Goal: Transaction & Acquisition: Purchase product/service

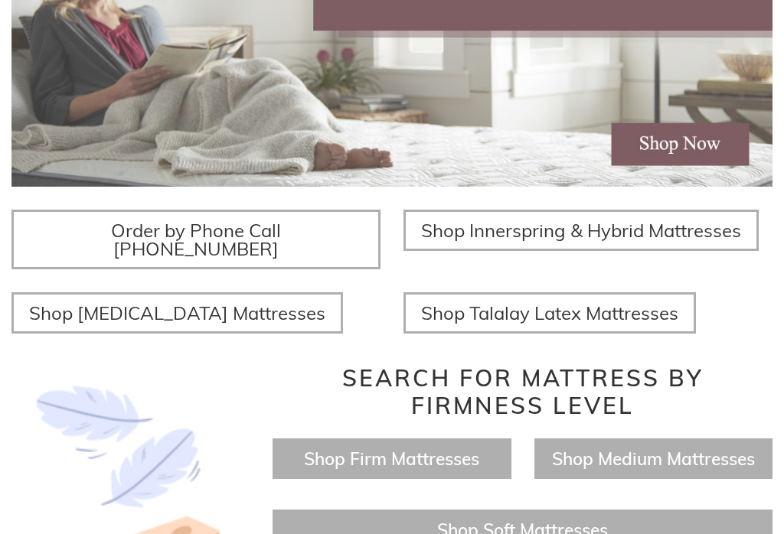
scroll to position [388, 0]
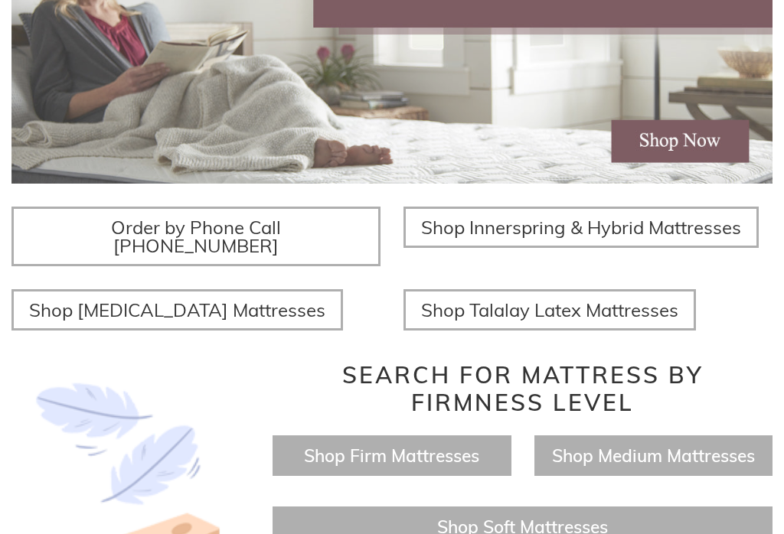
click at [585, 234] on span "Shop Innerspring & Hybrid Mattresses" at bounding box center [581, 227] width 320 height 23
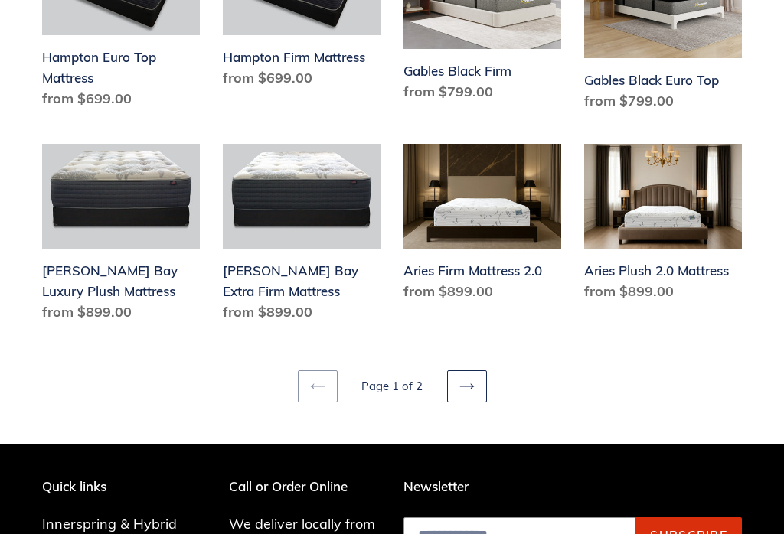
scroll to position [1979, 0]
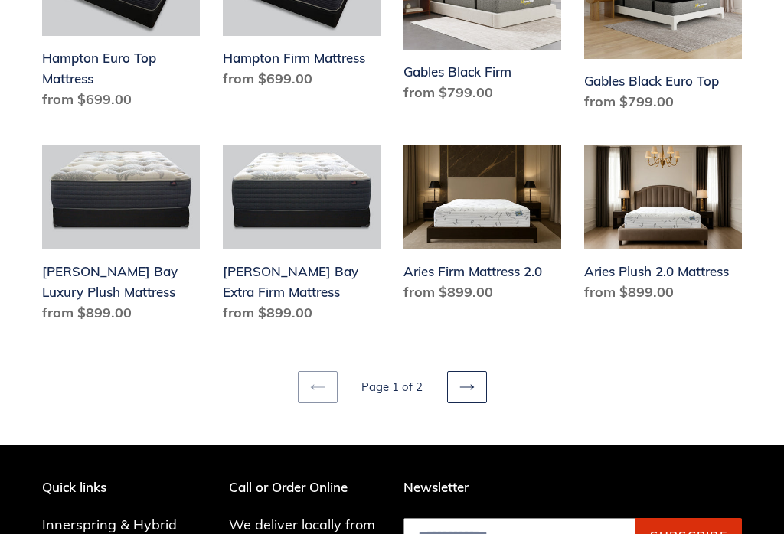
click at [475, 371] on link "Next page" at bounding box center [467, 387] width 40 height 32
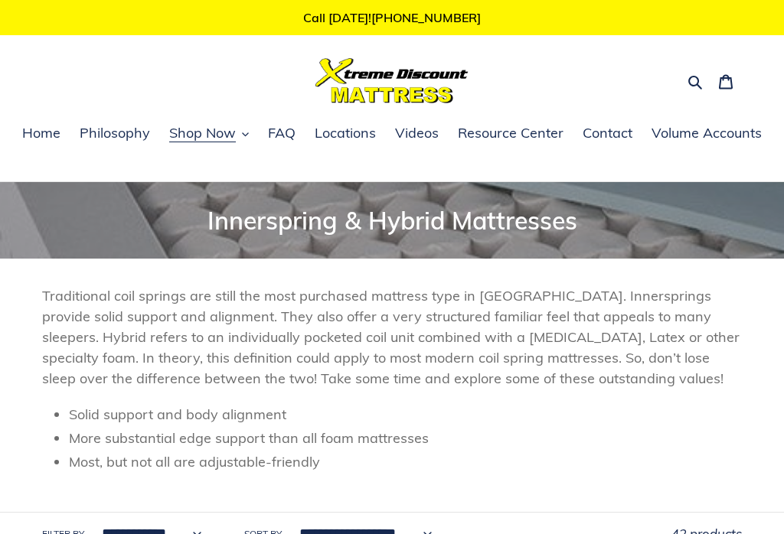
click at [232, 136] on span "Shop Now" at bounding box center [202, 133] width 67 height 18
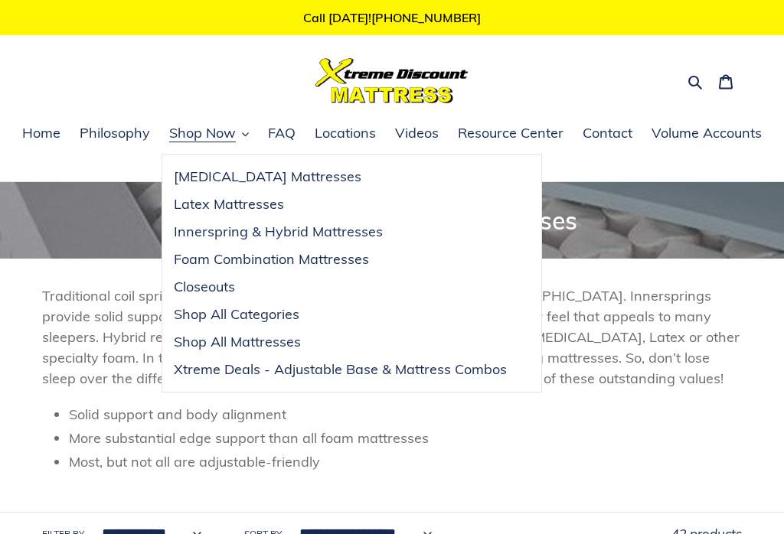
click at [695, 75] on button "Search" at bounding box center [696, 81] width 27 height 22
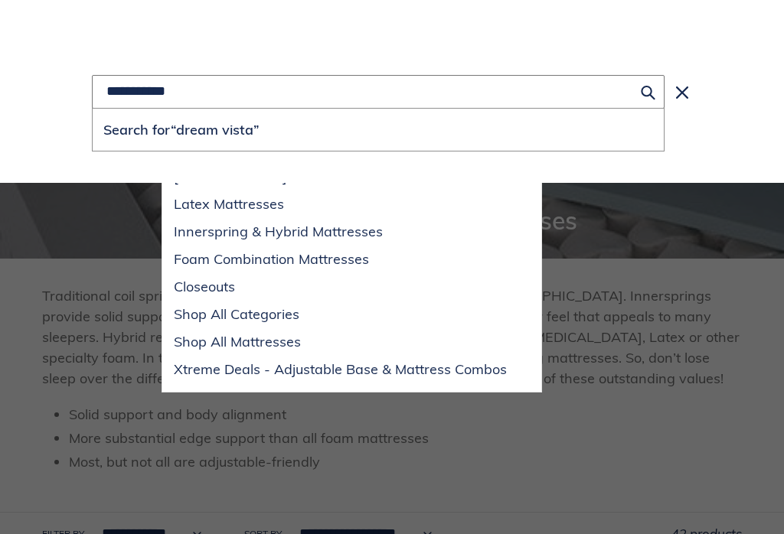
type input "**********"
click at [378, 130] on button "Search for “dream vista”" at bounding box center [378, 130] width 571 height 42
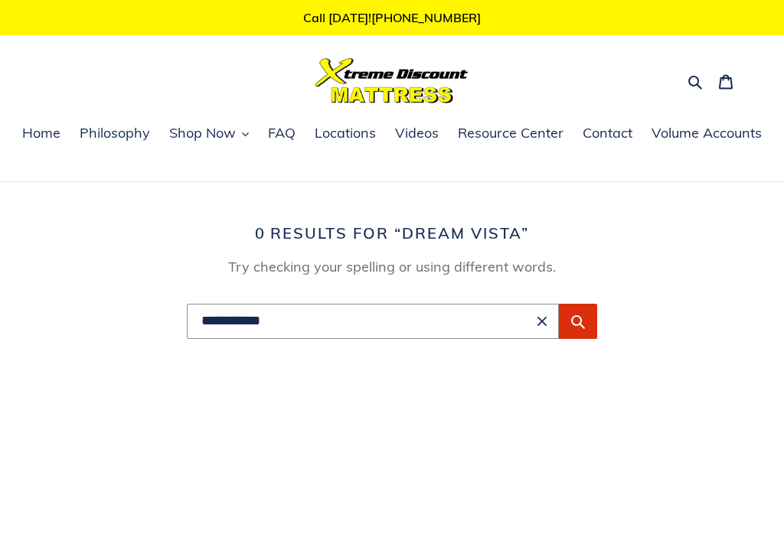
click at [547, 325] on button "Clear search term" at bounding box center [542, 321] width 18 height 18
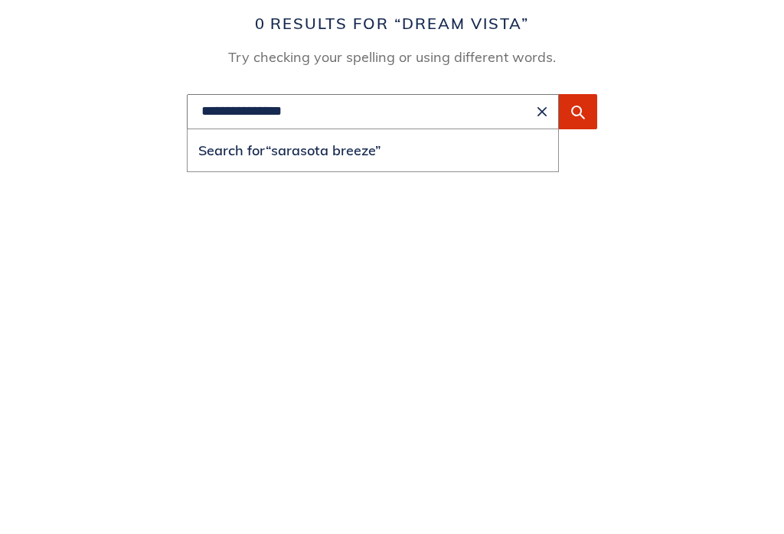
type input "**********"
click at [589, 304] on button "Submit" at bounding box center [578, 321] width 38 height 35
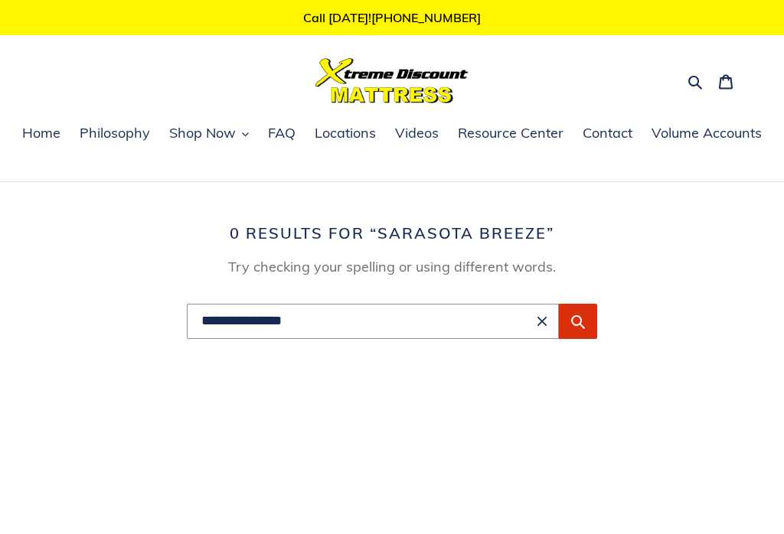
click at [233, 138] on span "Shop Now" at bounding box center [202, 133] width 67 height 18
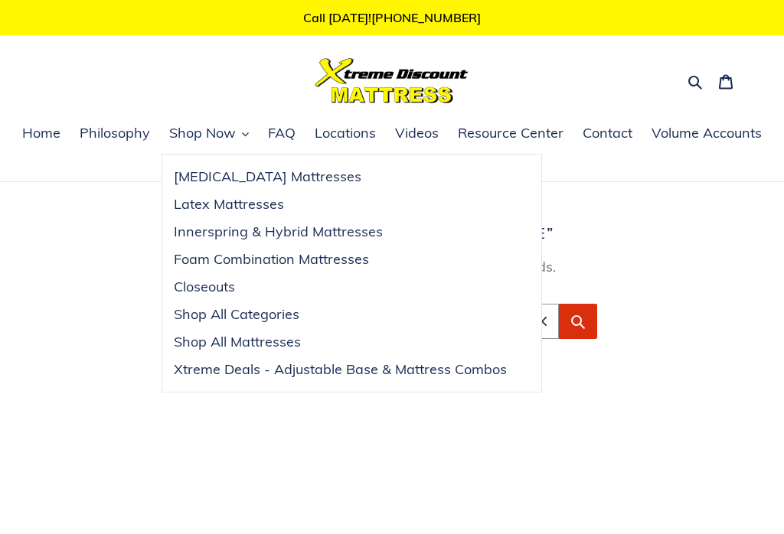
click at [215, 289] on span "Closeouts" at bounding box center [204, 287] width 61 height 18
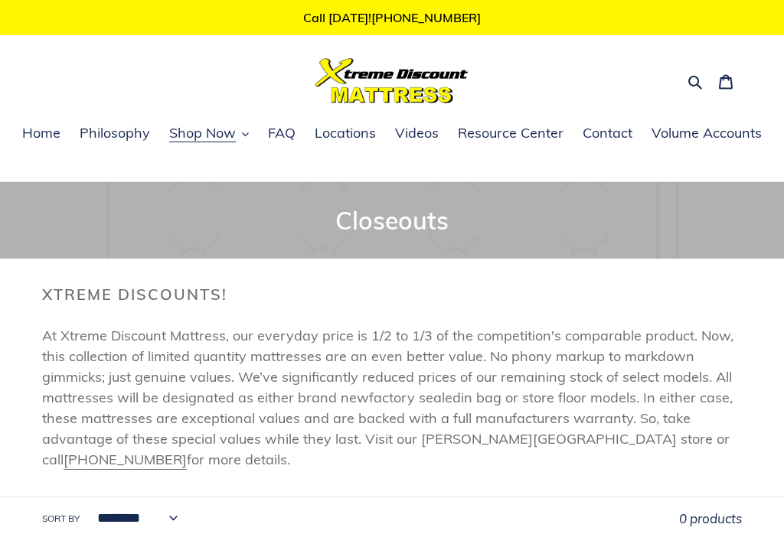
click at [230, 145] on button "Shop Now" at bounding box center [209, 133] width 95 height 23
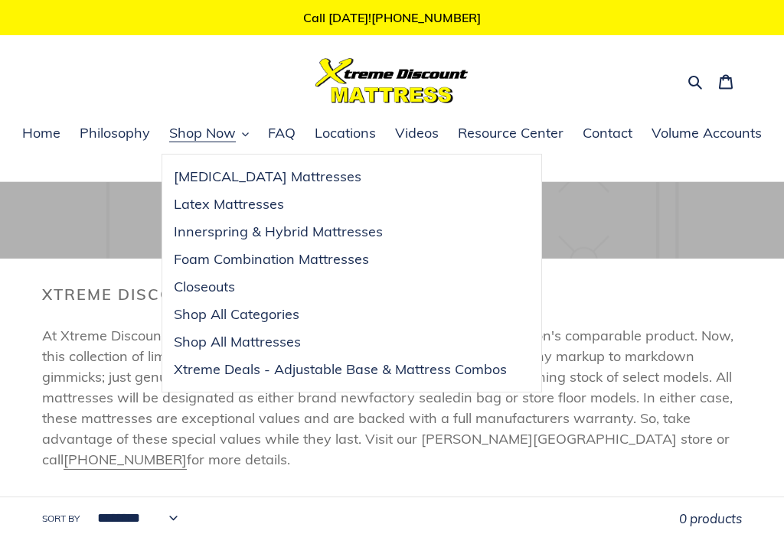
click at [270, 349] on span "Shop All Mattresses" at bounding box center [237, 342] width 127 height 18
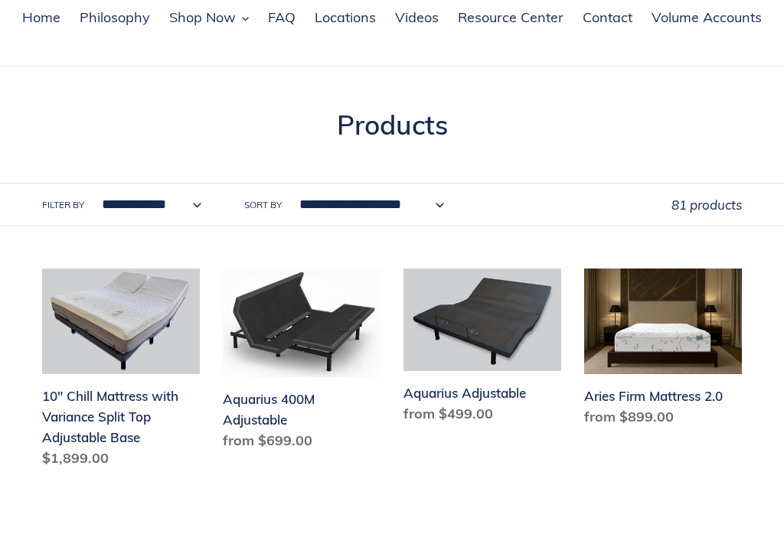
scroll to position [197, 0]
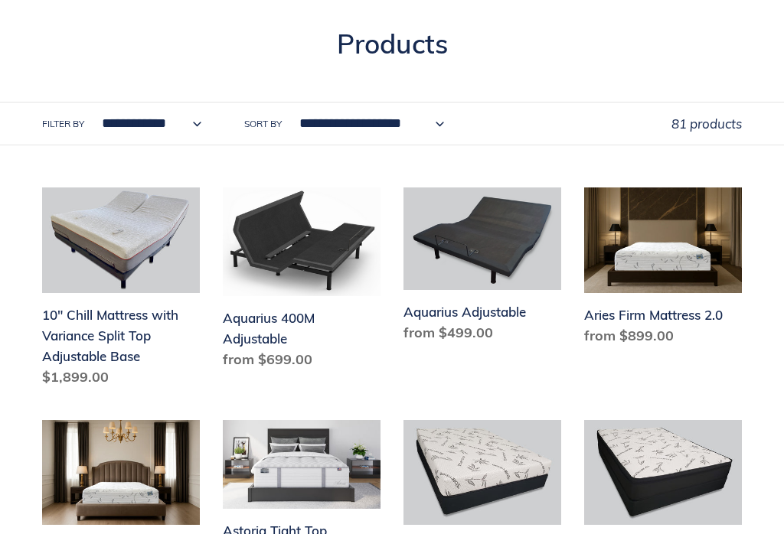
click at [631, 485] on link "Bamboo Dream Euro Top Mattress" at bounding box center [663, 512] width 158 height 184
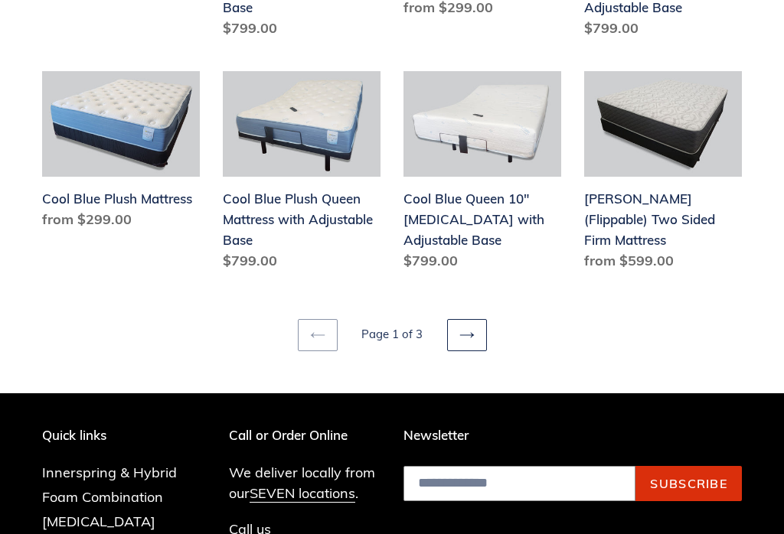
scroll to position [1935, 0]
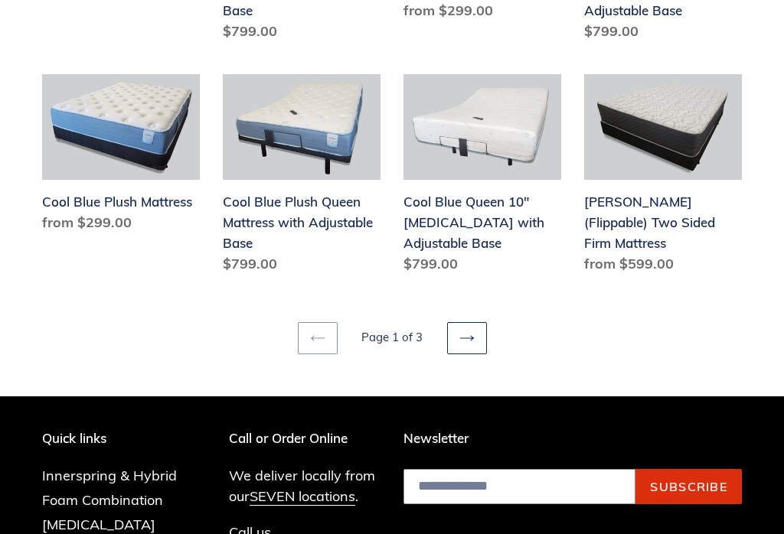
click at [468, 331] on icon at bounding box center [466, 338] width 15 height 15
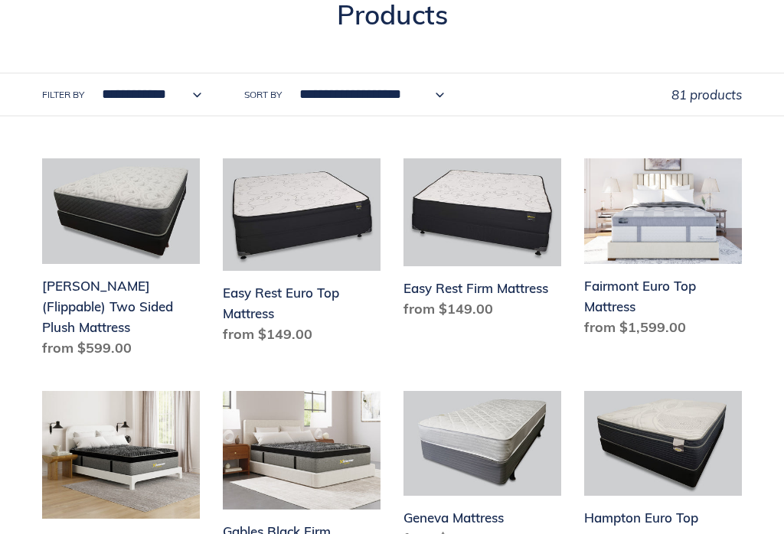
scroll to position [226, 0]
click at [126, 311] on link "[PERSON_NAME] (Flippable) Two Sided Plush Mattress" at bounding box center [121, 260] width 158 height 205
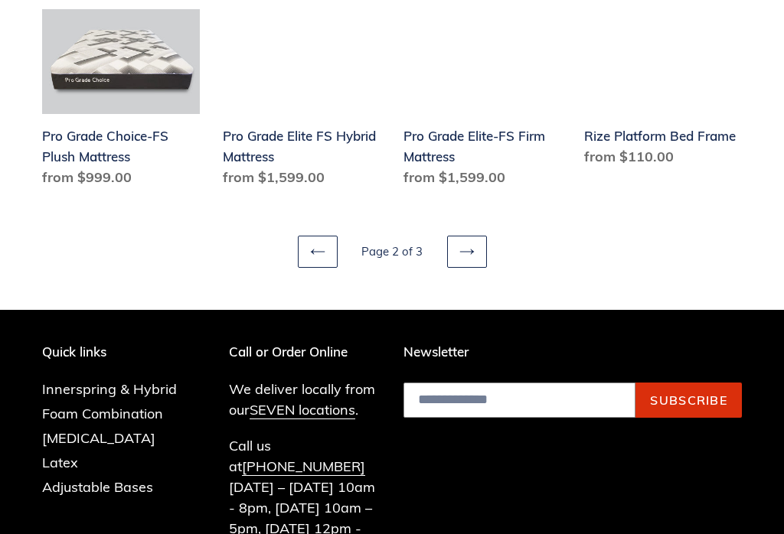
scroll to position [1945, 0]
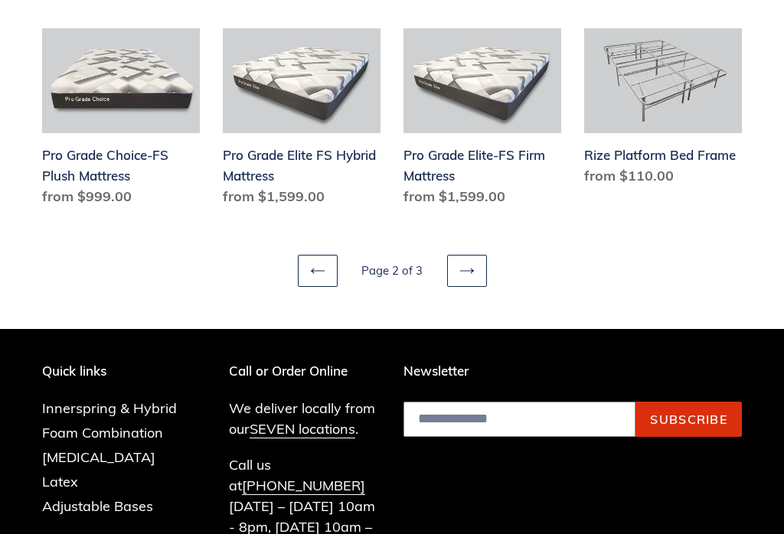
click at [468, 266] on link "Next page" at bounding box center [467, 271] width 40 height 32
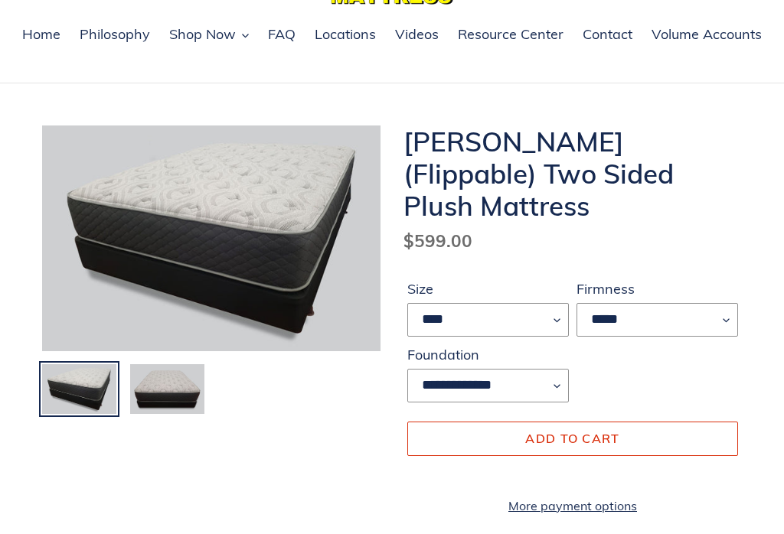
scroll to position [100, 0]
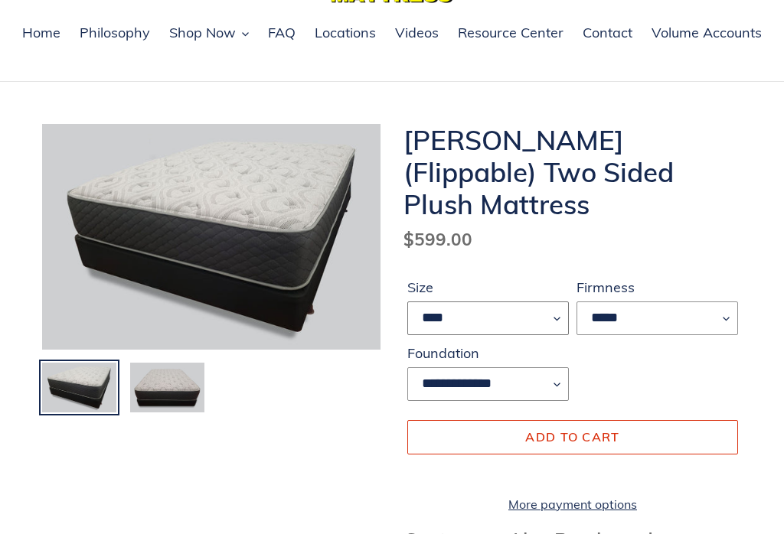
click at [553, 302] on select "**** ******* **** ***** ****" at bounding box center [488, 319] width 162 height 34
select select "*****"
click at [726, 302] on select "*****" at bounding box center [657, 319] width 162 height 34
click at [186, 395] on img at bounding box center [167, 387] width 77 height 53
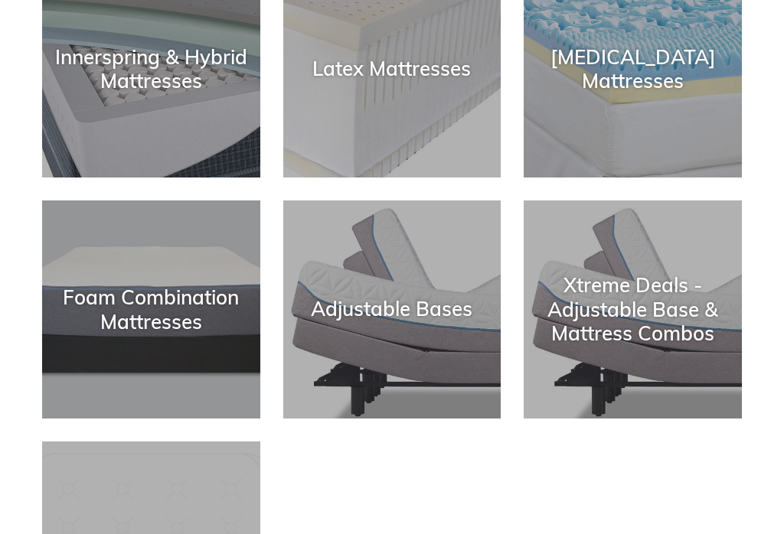
scroll to position [341, 0]
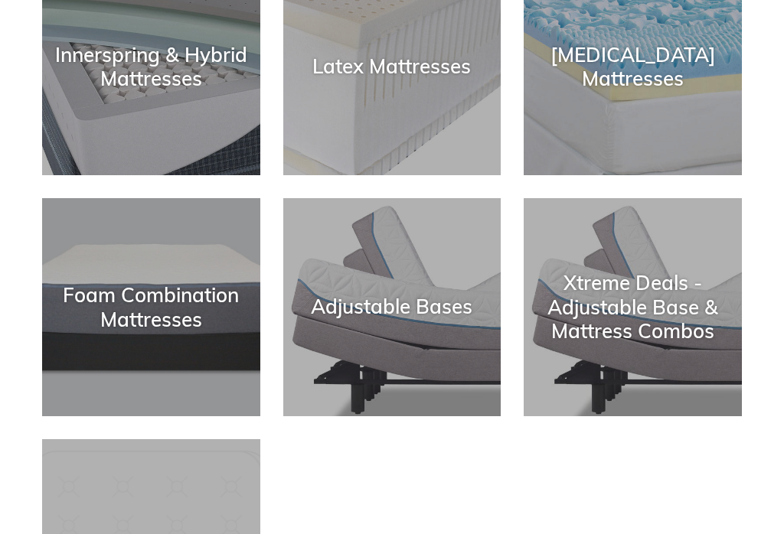
click at [158, 308] on div "Foam Combination Mattresses" at bounding box center [151, 307] width 218 height 47
click at [183, 312] on div "Foam Combination Mattresses" at bounding box center [151, 306] width 218 height 47
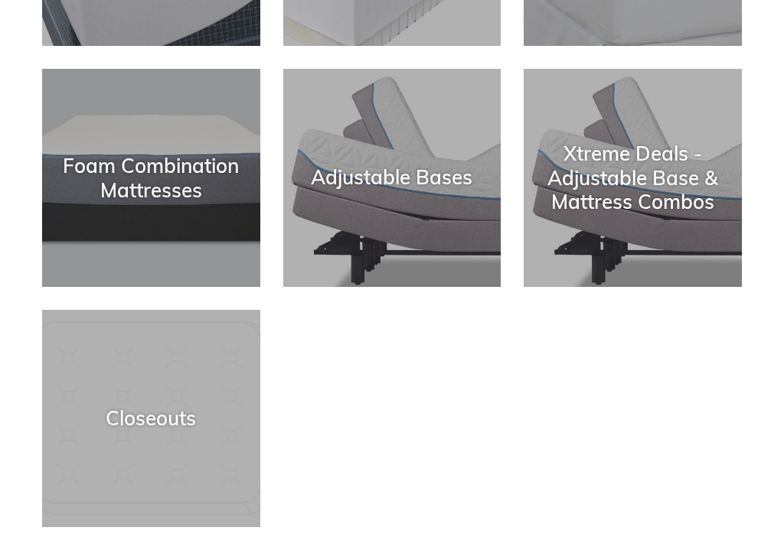
scroll to position [465, 0]
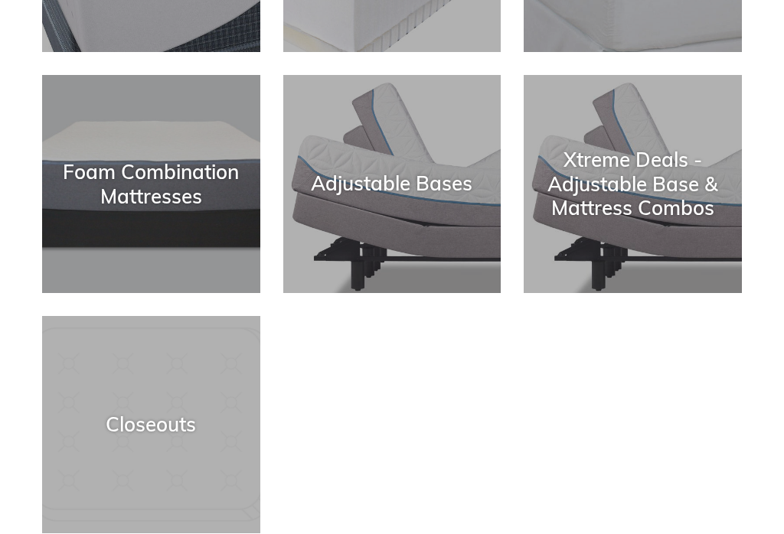
click at [172, 175] on div "Foam Combination Mattresses" at bounding box center [151, 183] width 218 height 47
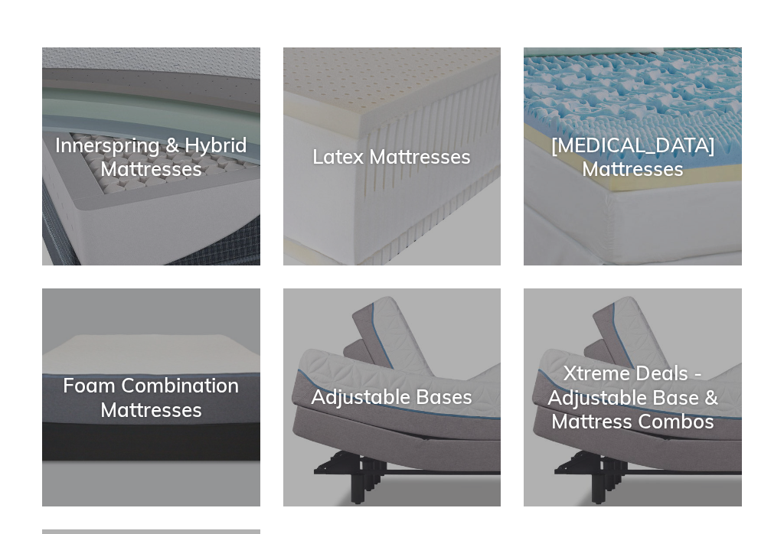
scroll to position [251, 0]
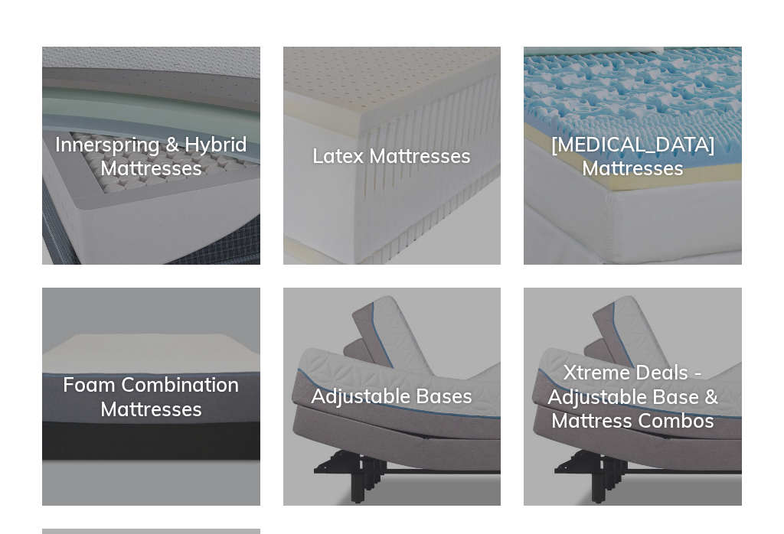
click at [151, 396] on div "Foam Combination Mattresses" at bounding box center [151, 397] width 218 height 47
click at [173, 410] on div "Foam Combination Mattresses" at bounding box center [151, 396] width 218 height 47
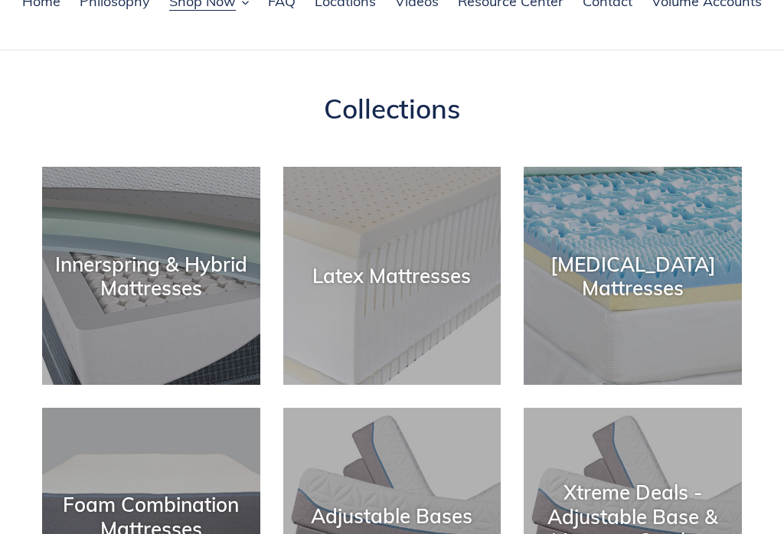
scroll to position [0, 0]
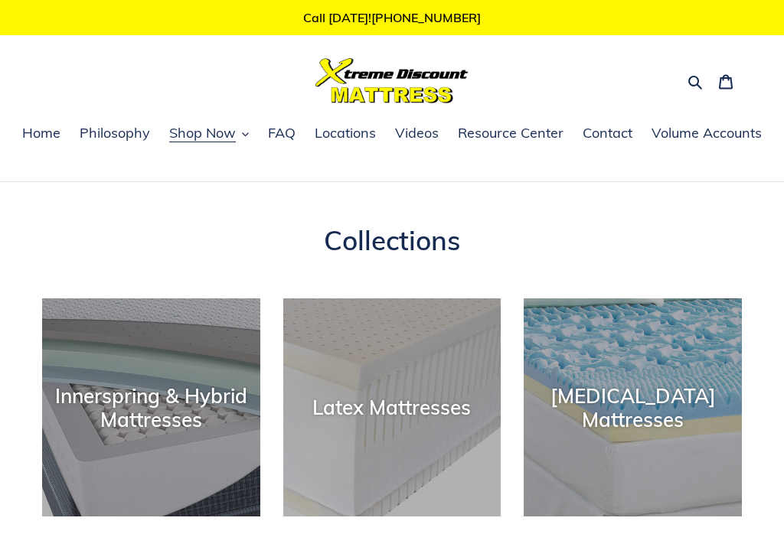
click at [690, 79] on icon "button" at bounding box center [694, 81] width 15 height 15
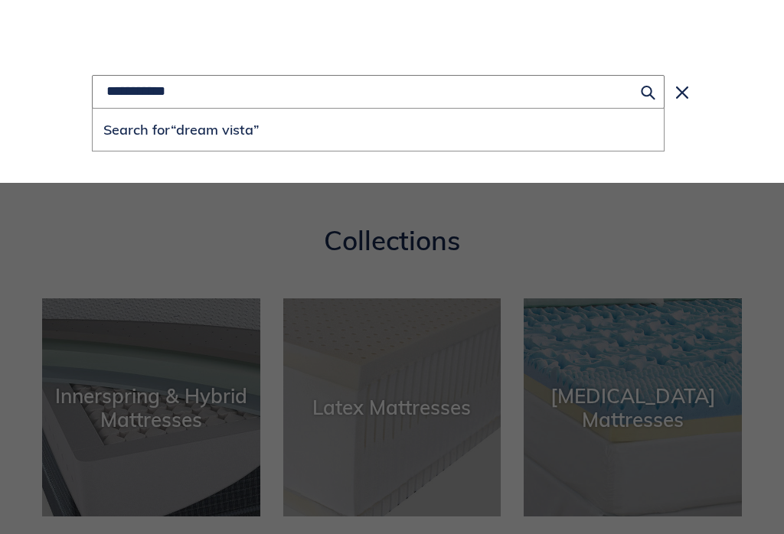
type input "**********"
click at [378, 130] on button "Search for “dream vista”" at bounding box center [378, 130] width 571 height 42
